Goal: Use online tool/utility: Utilize a website feature to perform a specific function

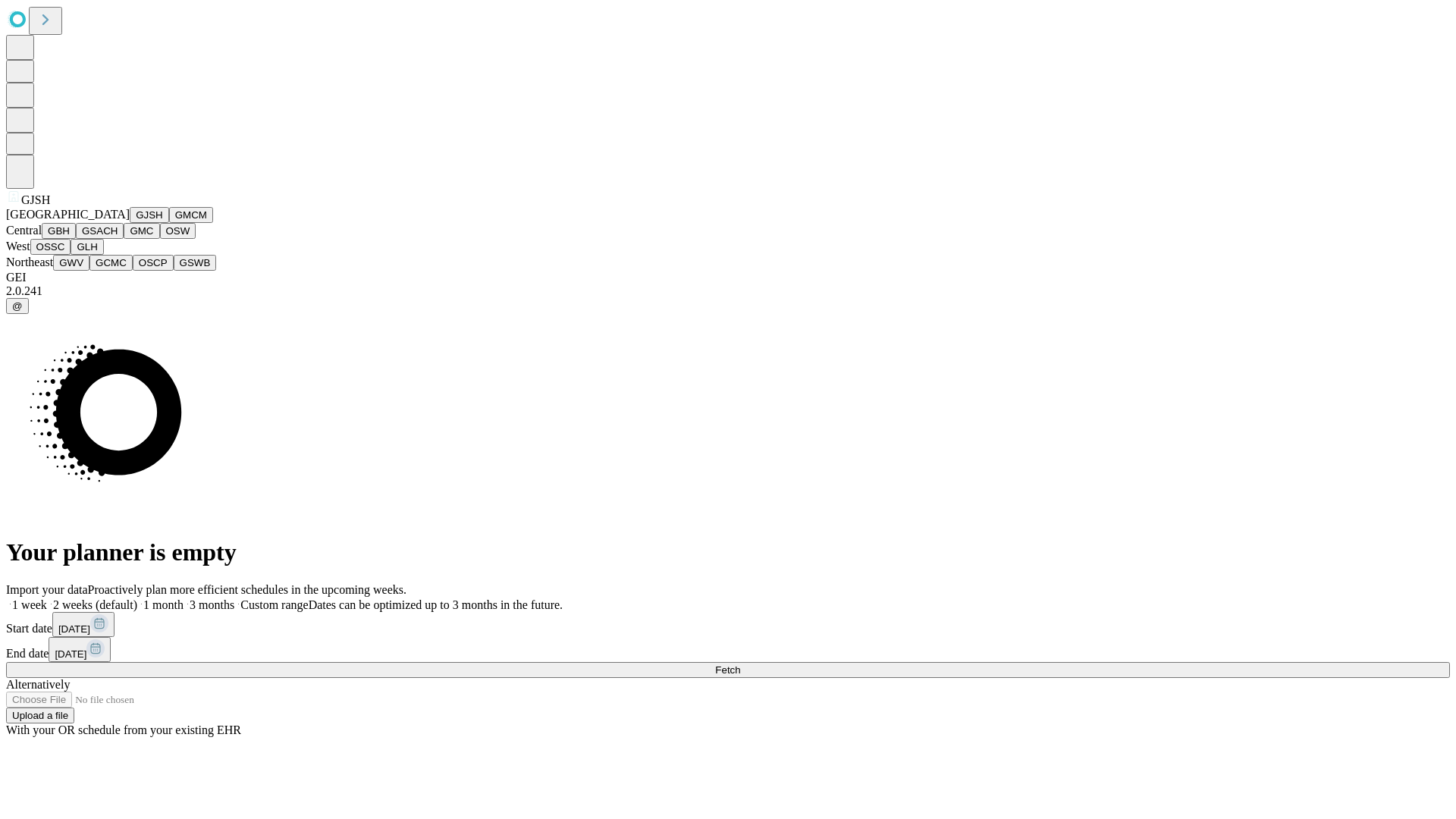
click at [130, 223] on button "GJSH" at bounding box center [149, 215] width 39 height 16
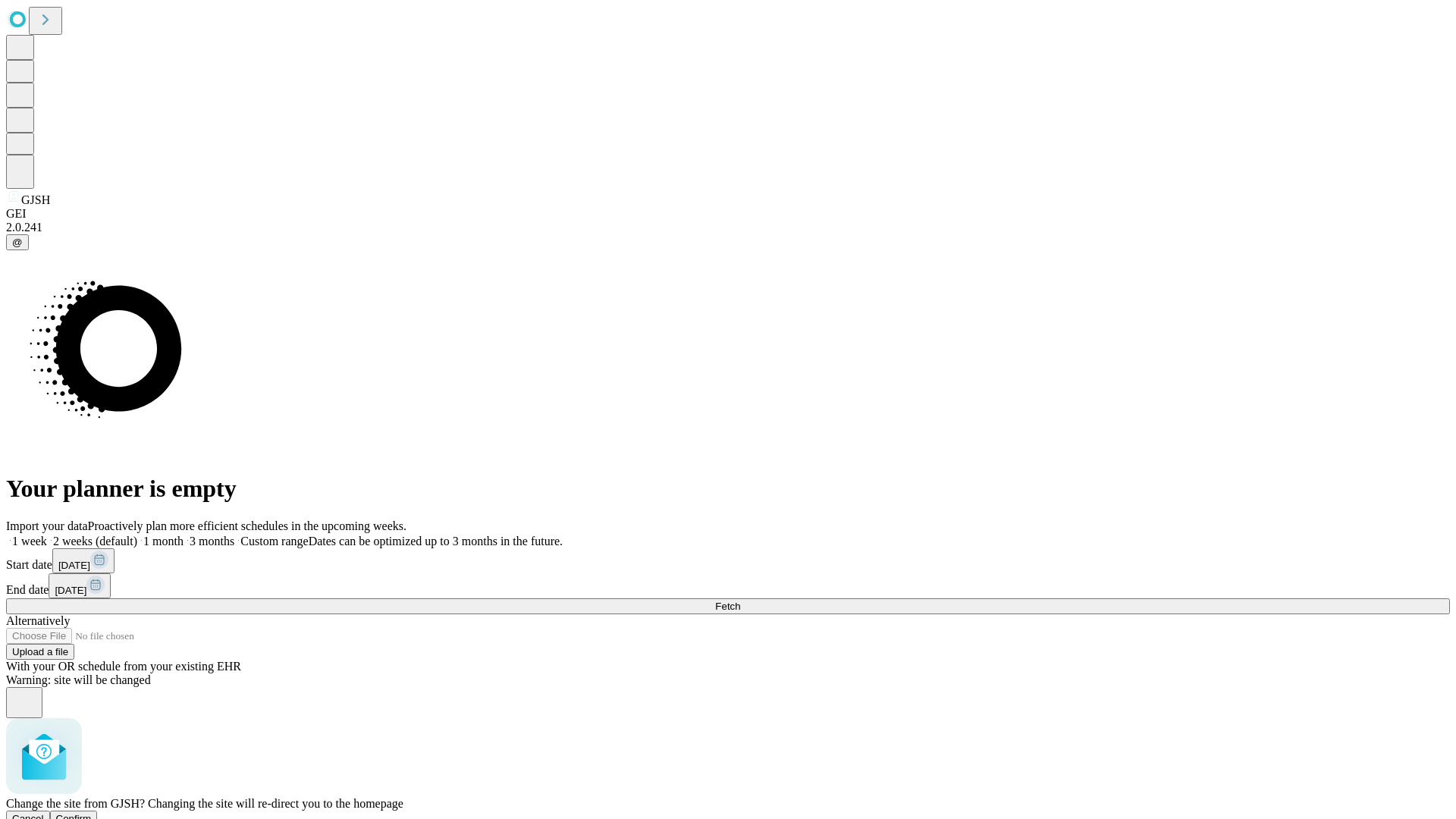
click at [92, 813] on span "Confirm" at bounding box center [73, 818] width 35 height 11
click at [184, 534] on label "1 month" at bounding box center [160, 541] width 46 height 13
click at [740, 600] on span "Fetch" at bounding box center [728, 606] width 25 height 11
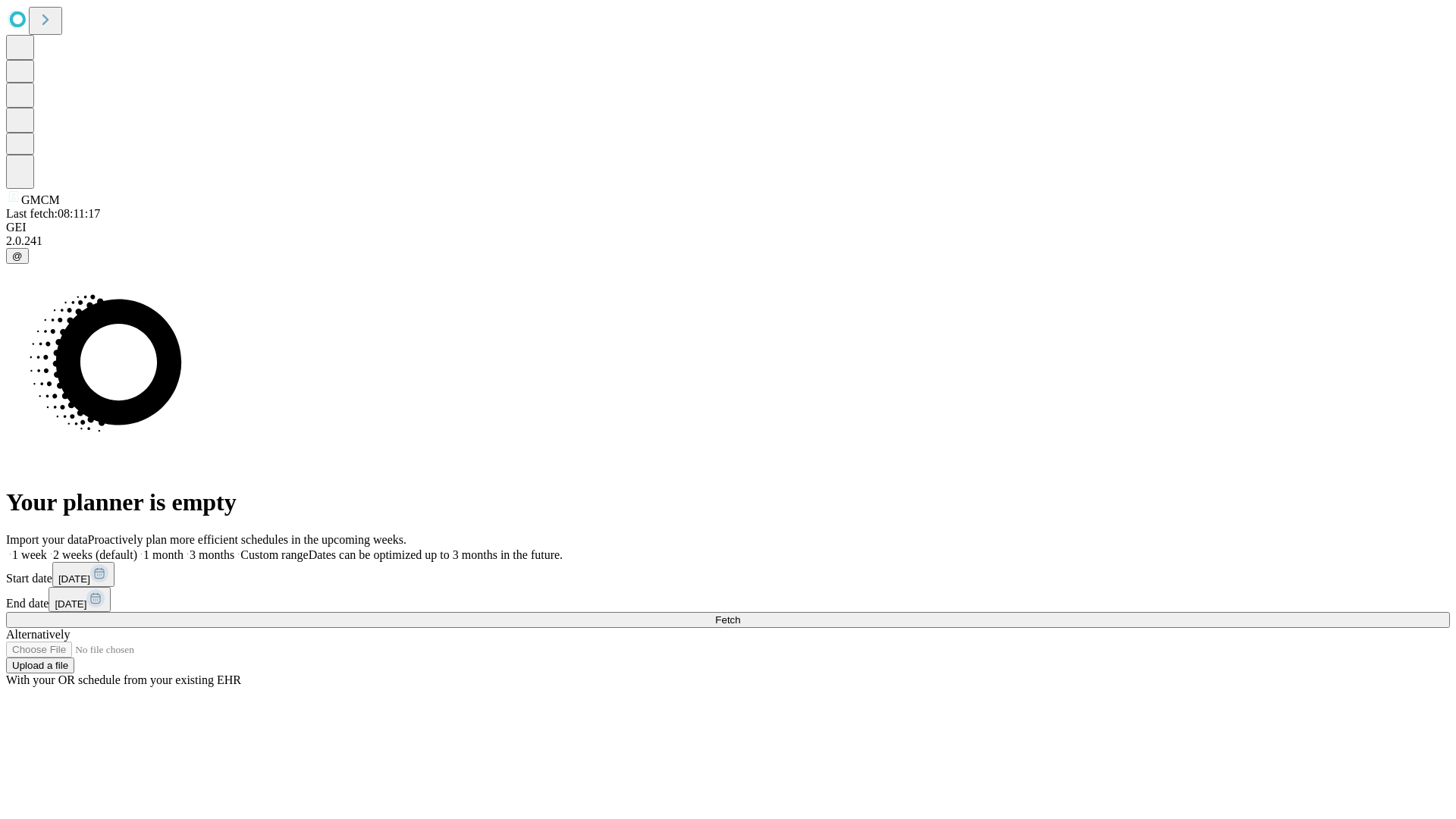
click at [184, 549] on label "1 month" at bounding box center [160, 555] width 46 height 13
click at [740, 615] on span "Fetch" at bounding box center [728, 620] width 25 height 11
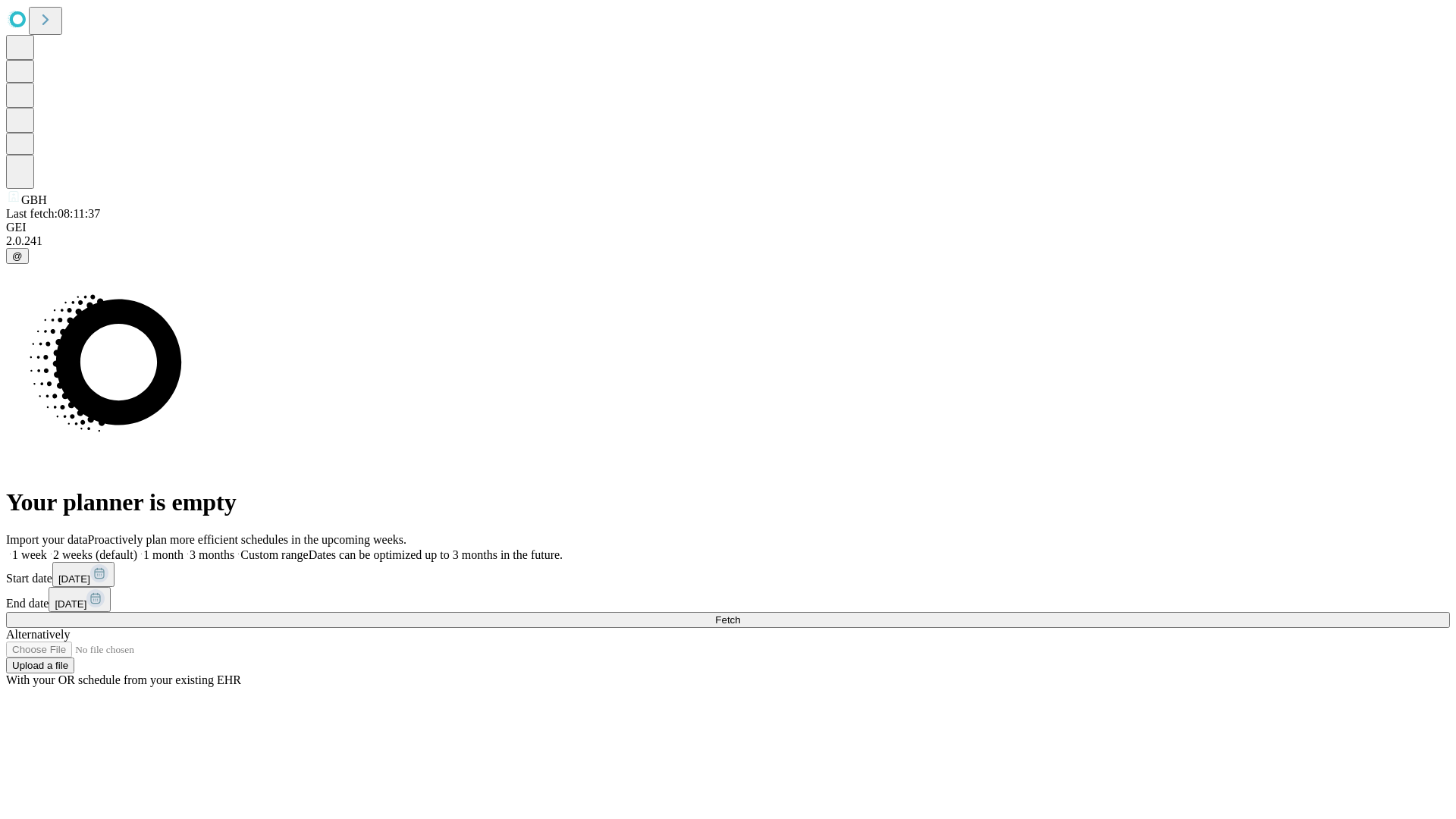
click at [184, 549] on label "1 month" at bounding box center [160, 555] width 46 height 13
click at [740, 615] on span "Fetch" at bounding box center [728, 620] width 25 height 11
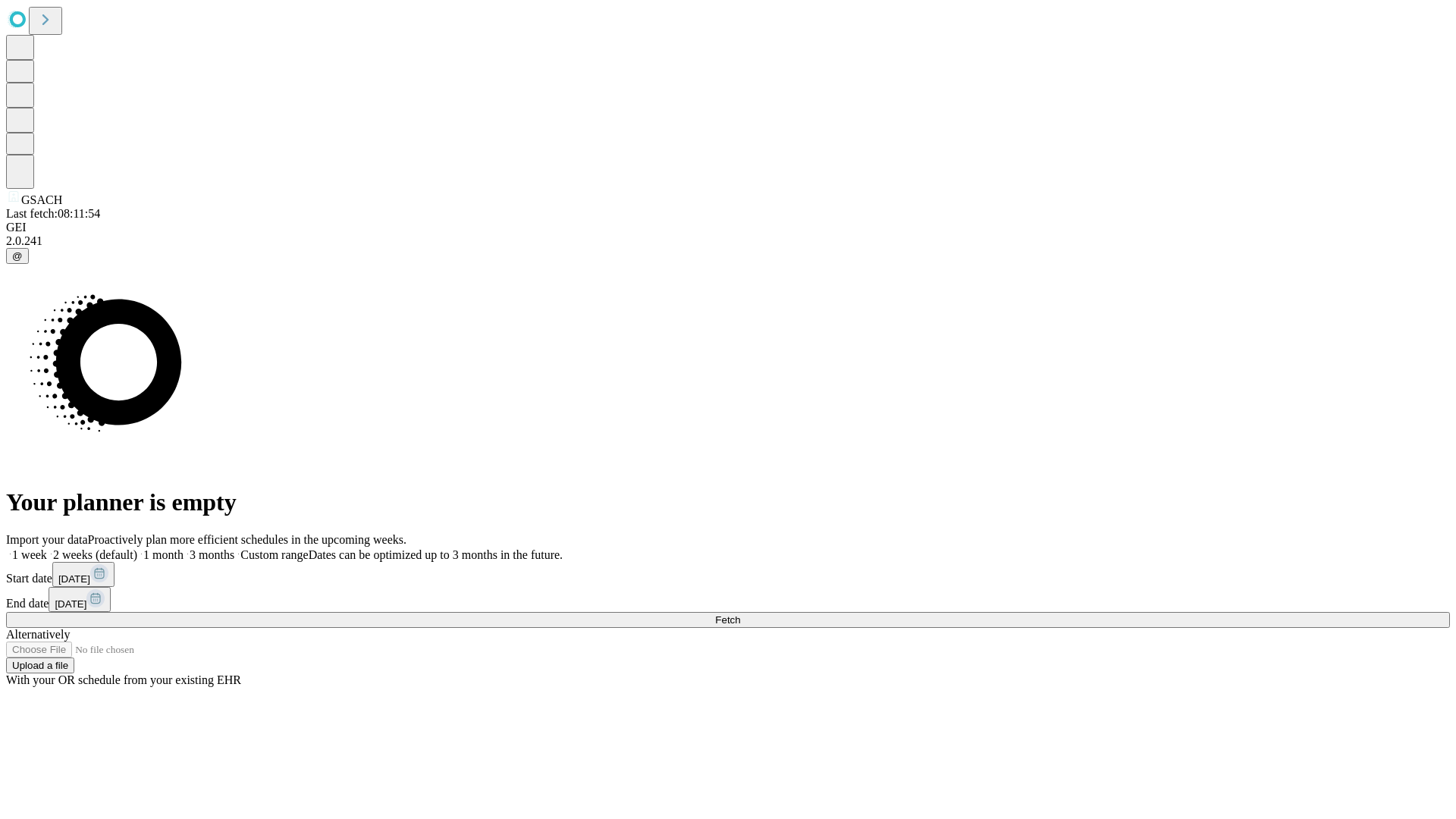
click at [740, 615] on span "Fetch" at bounding box center [728, 620] width 25 height 11
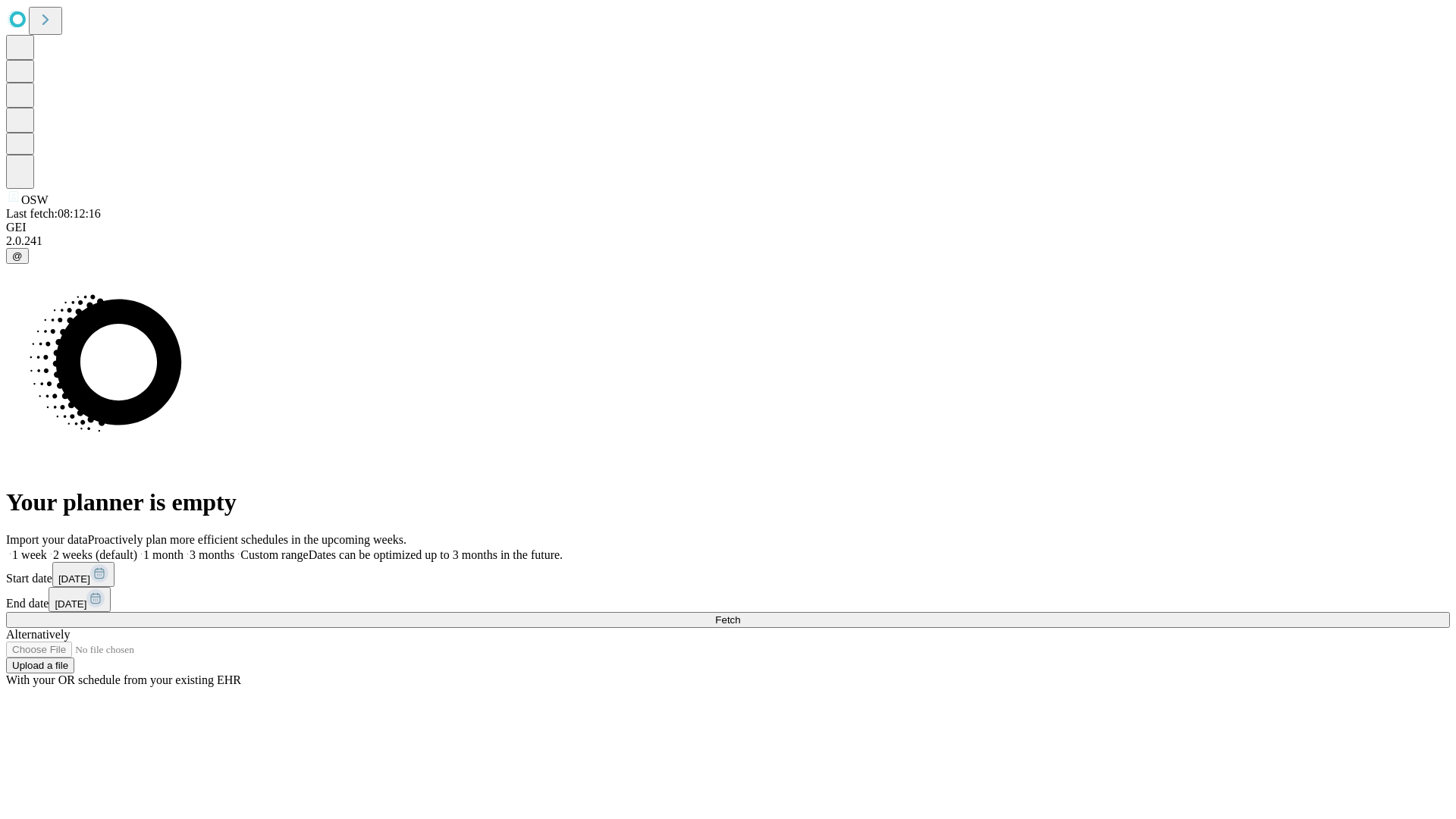
click at [740, 615] on span "Fetch" at bounding box center [728, 620] width 25 height 11
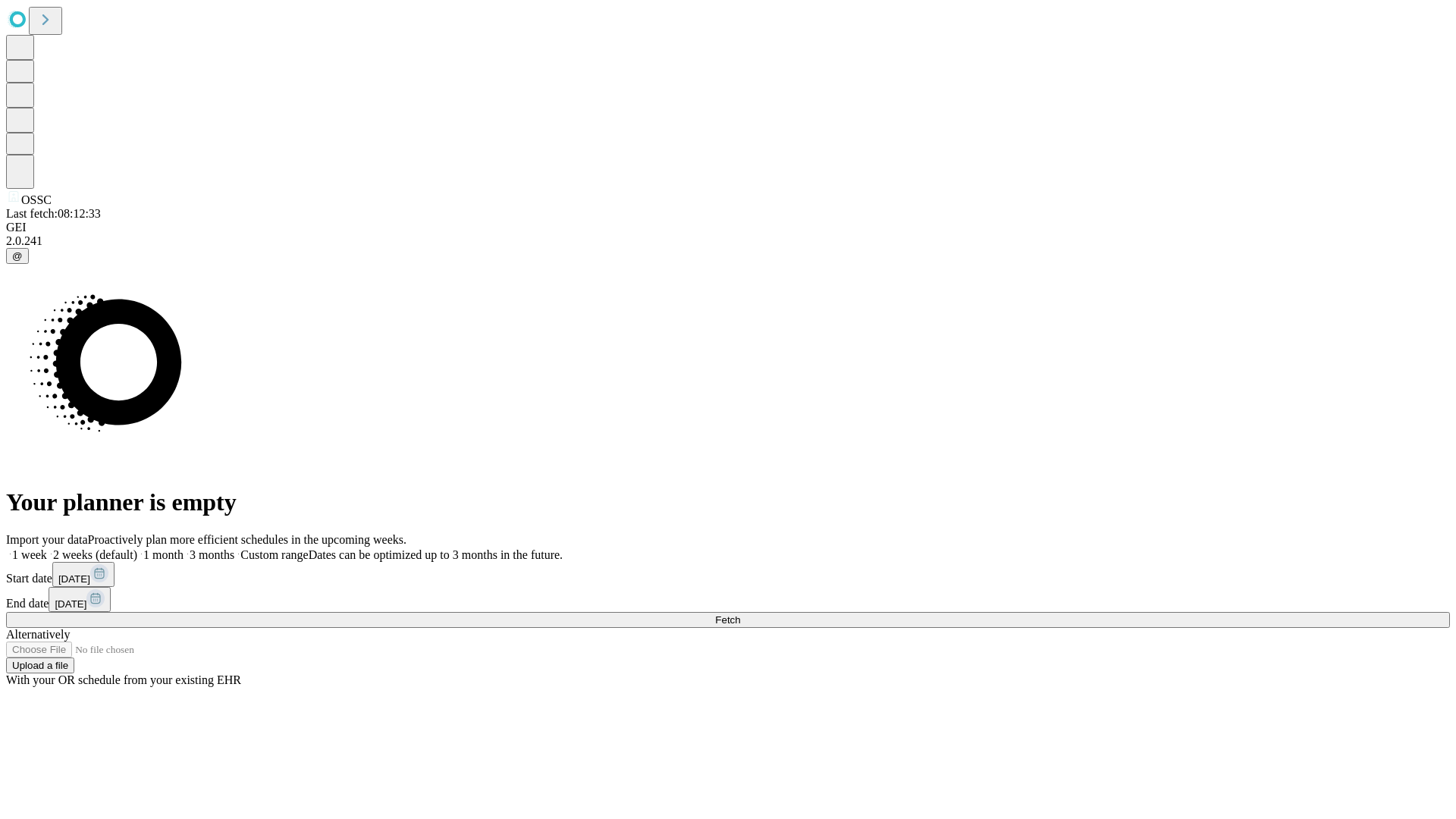
click at [184, 549] on label "1 month" at bounding box center [160, 555] width 46 height 13
click at [740, 615] on span "Fetch" at bounding box center [728, 620] width 25 height 11
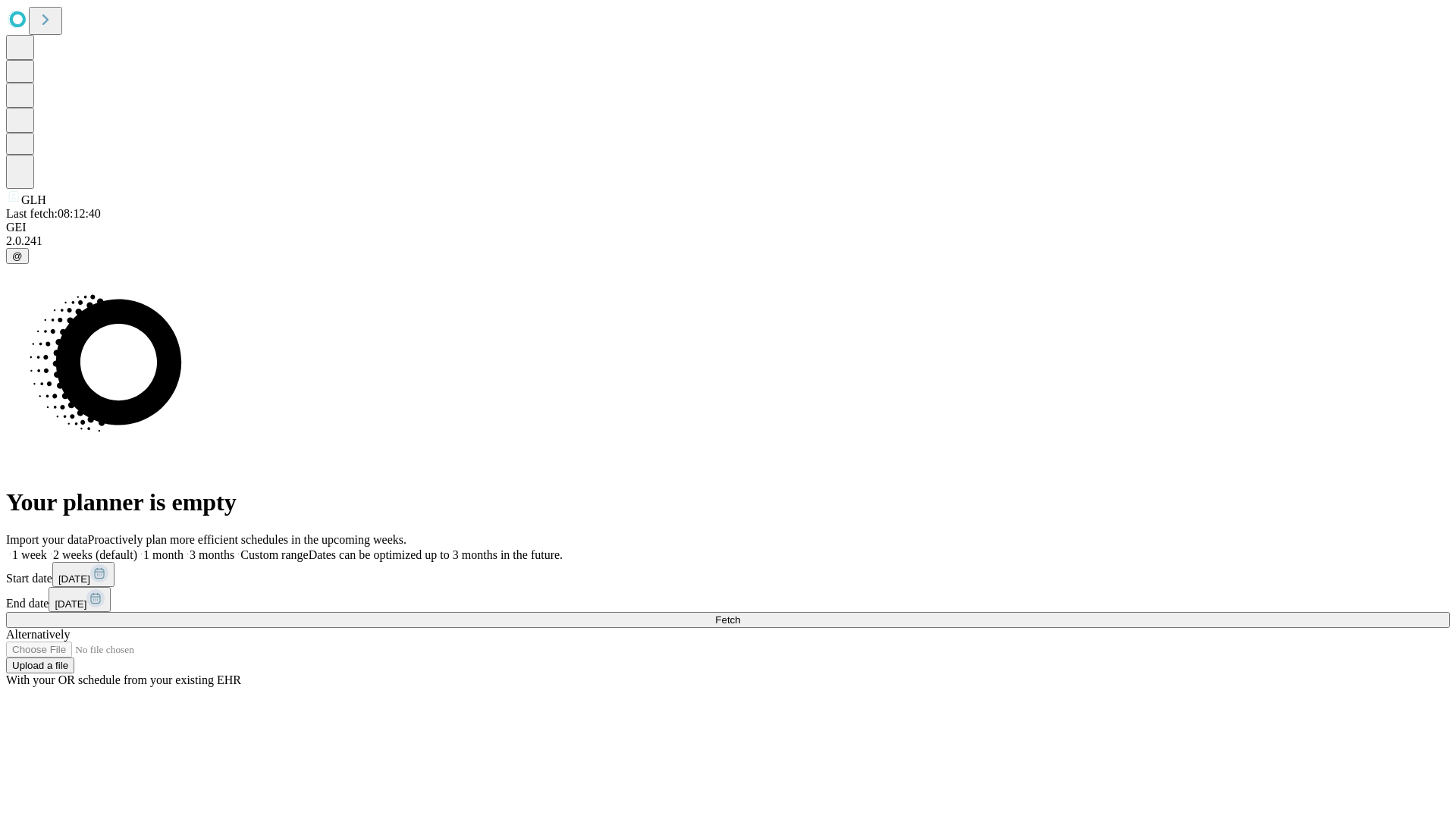
click at [184, 549] on label "1 month" at bounding box center [160, 555] width 46 height 13
click at [740, 615] on span "Fetch" at bounding box center [728, 620] width 25 height 11
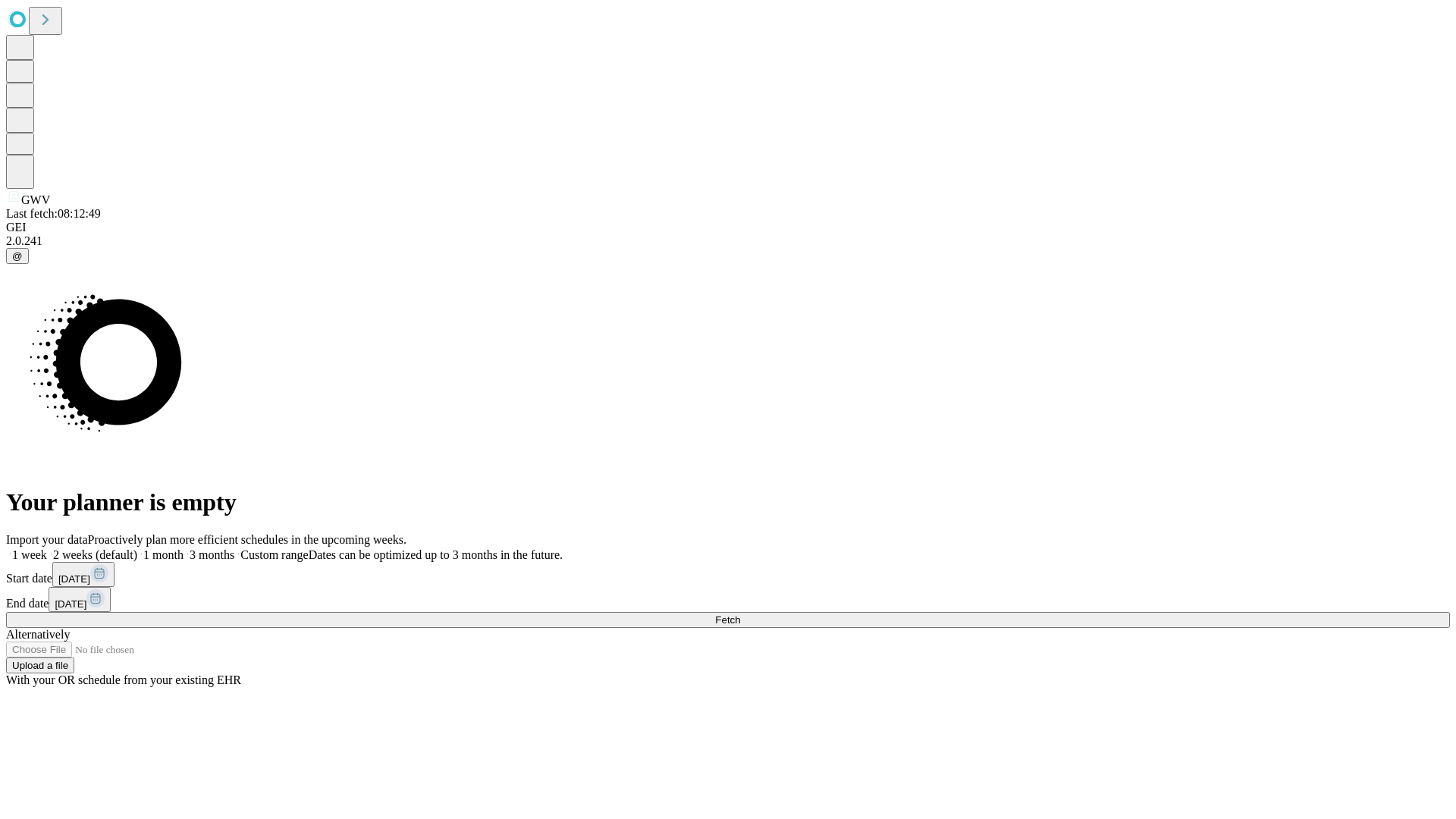
click at [184, 549] on label "1 month" at bounding box center [160, 555] width 46 height 13
click at [740, 615] on span "Fetch" at bounding box center [728, 620] width 25 height 11
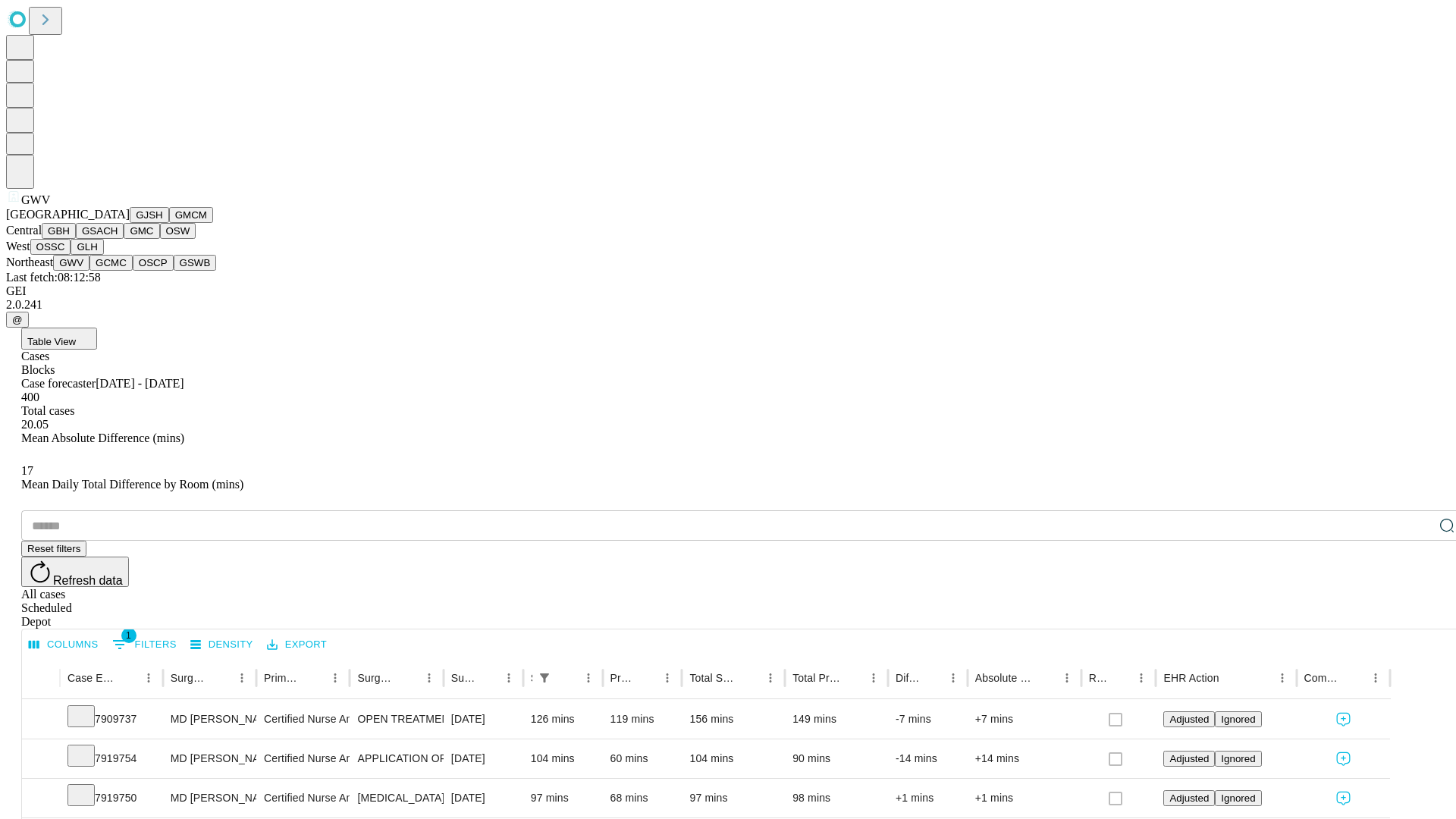
click at [118, 270] on button "GCMC" at bounding box center [111, 263] width 43 height 16
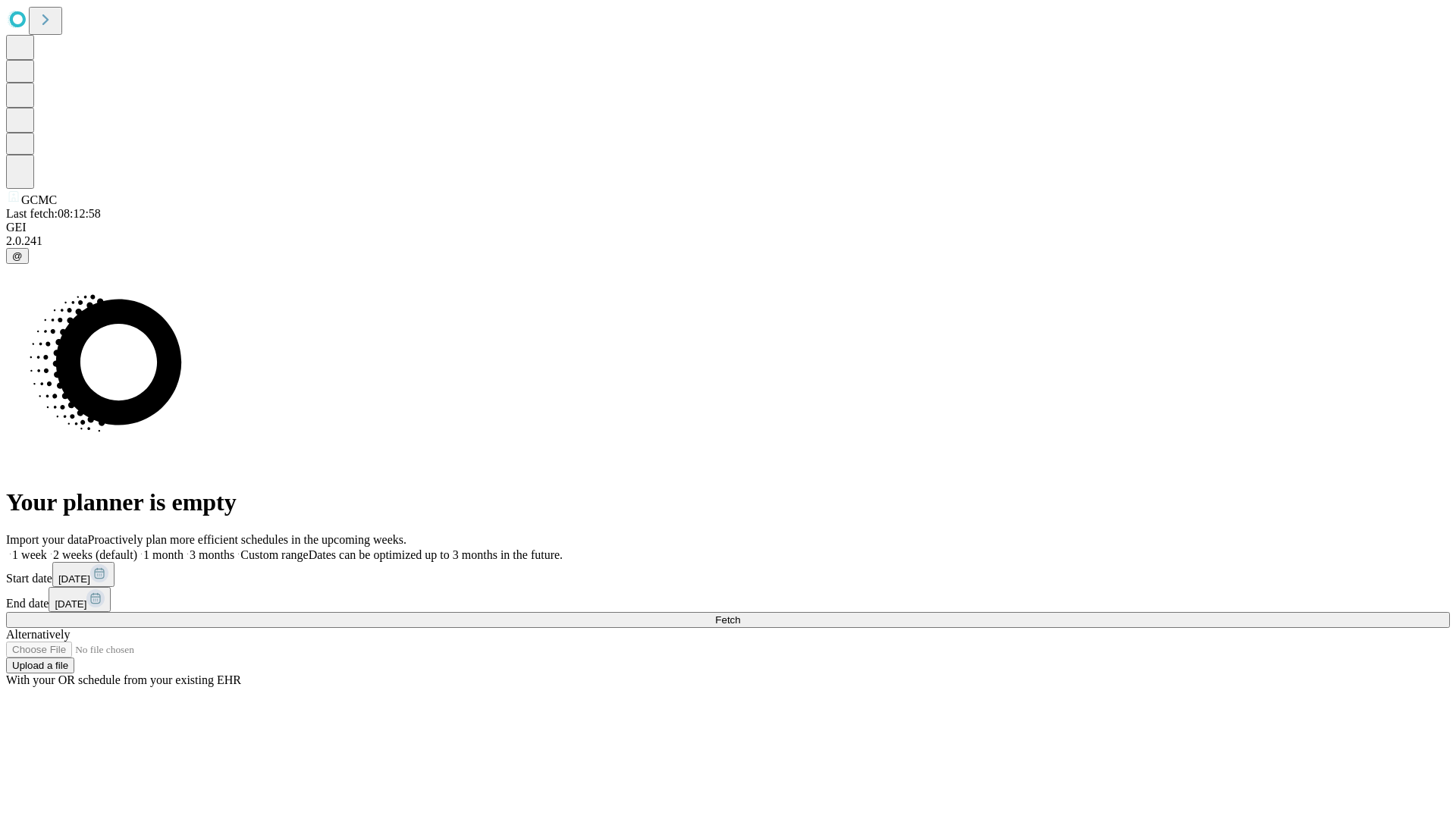
click at [184, 549] on label "1 month" at bounding box center [160, 555] width 46 height 13
click at [740, 615] on span "Fetch" at bounding box center [728, 620] width 25 height 11
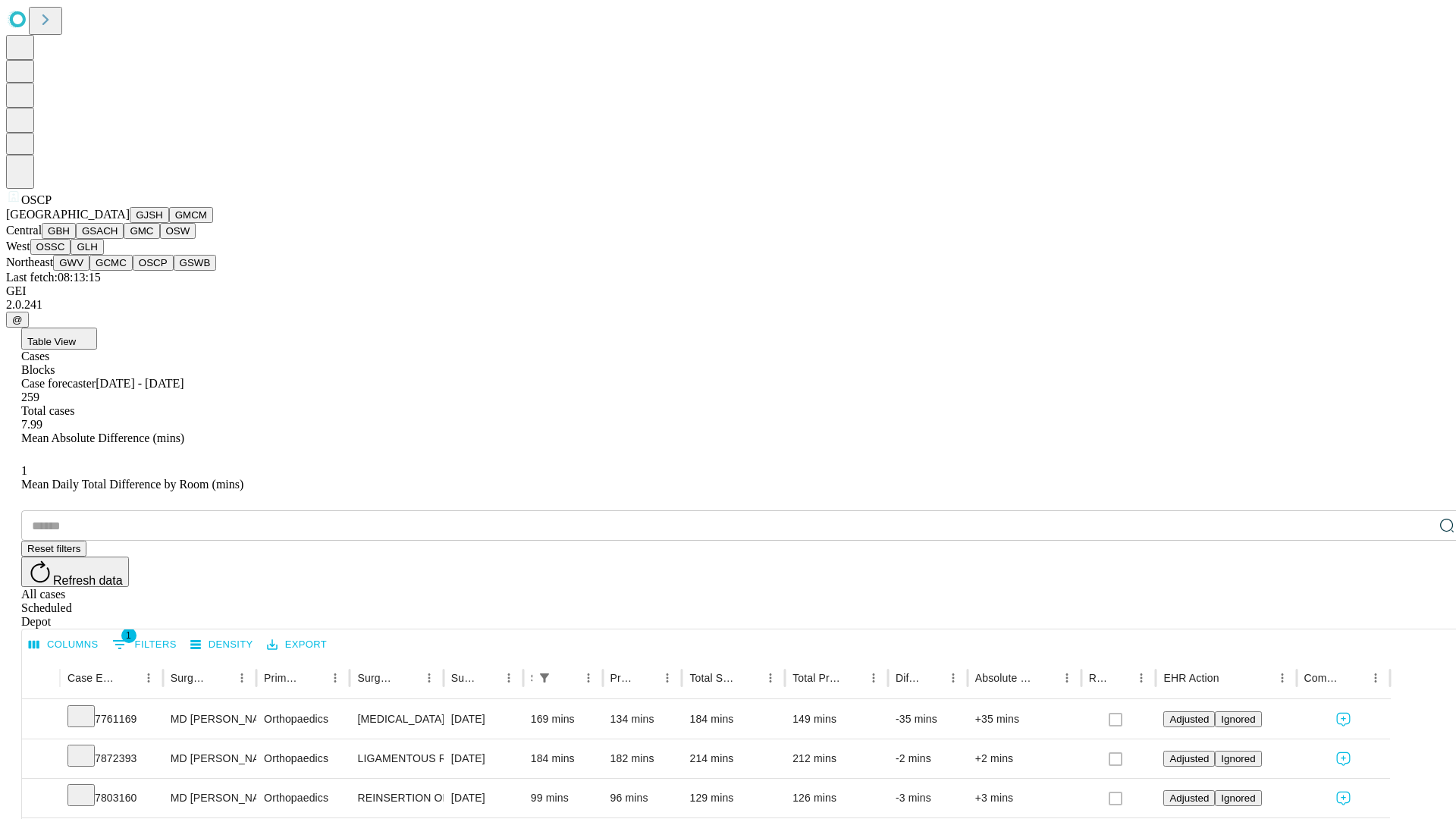
click at [174, 270] on button "GSWB" at bounding box center [195, 263] width 43 height 16
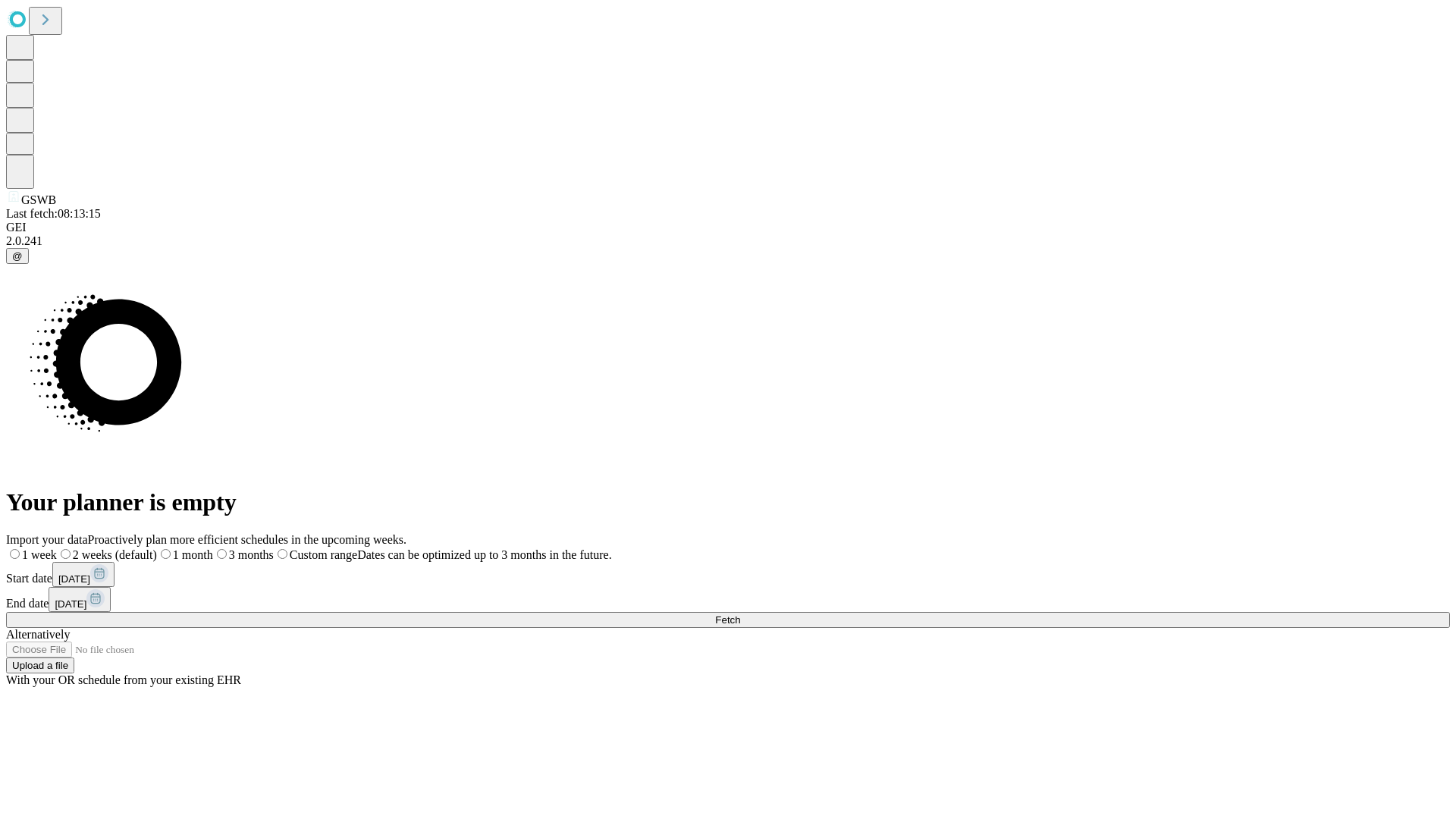
click at [740, 615] on span "Fetch" at bounding box center [728, 620] width 25 height 11
